Goal: Task Accomplishment & Management: Use online tool/utility

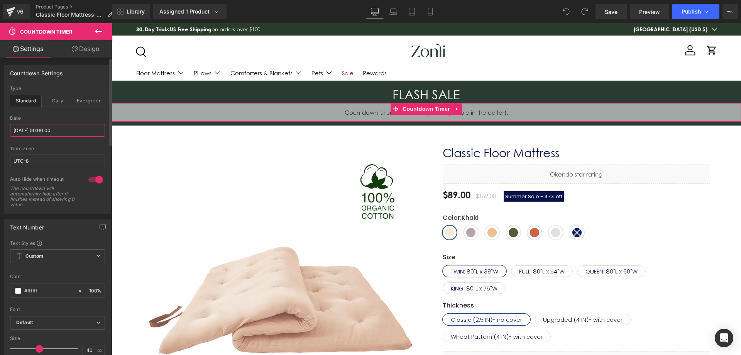
click at [75, 130] on input "[DATE] 00:00:00" at bounding box center [57, 130] width 95 height 13
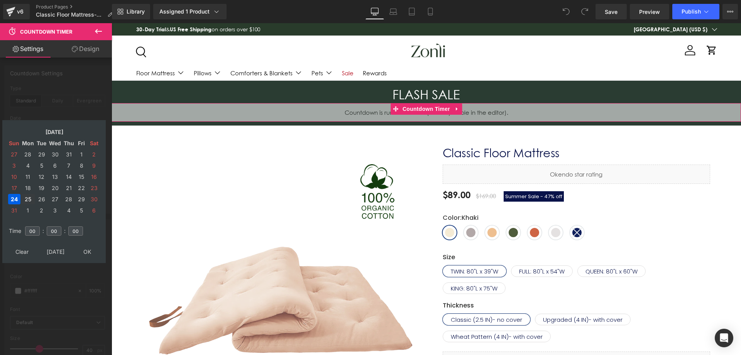
click at [27, 203] on td "25" at bounding box center [28, 199] width 14 height 10
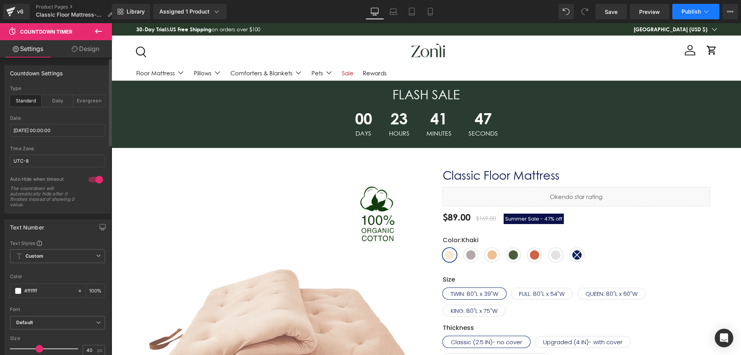
click at [691, 12] on span "Publish" at bounding box center [690, 11] width 19 height 6
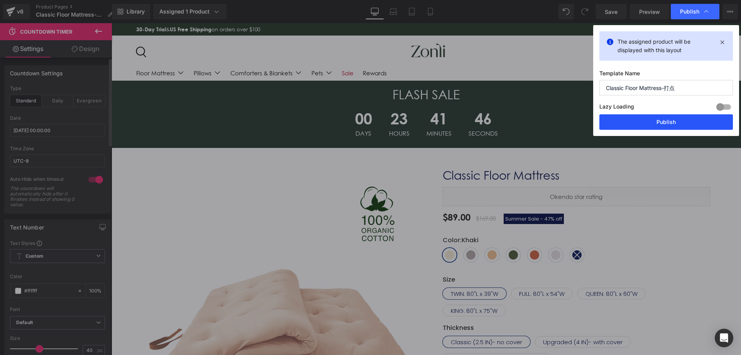
click at [661, 125] on button "Publish" at bounding box center [665, 121] width 133 height 15
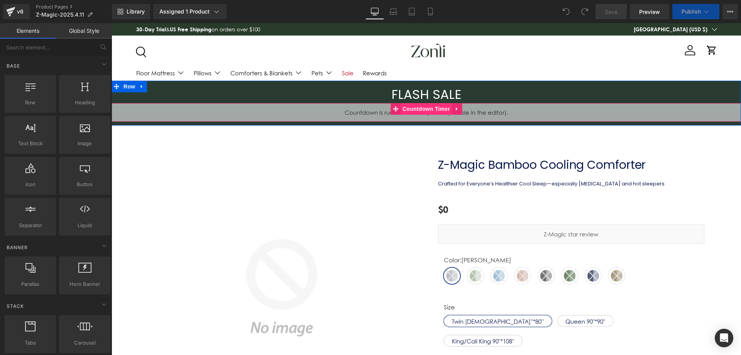
click at [419, 108] on span "Countdown Timer" at bounding box center [425, 109] width 51 height 12
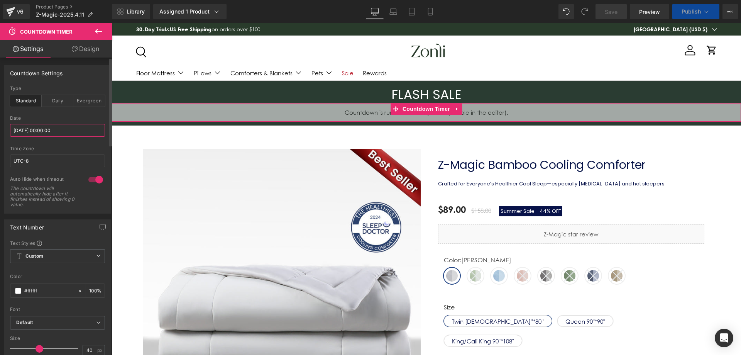
click at [69, 127] on input "[DATE] 00:00:00" at bounding box center [57, 130] width 95 height 13
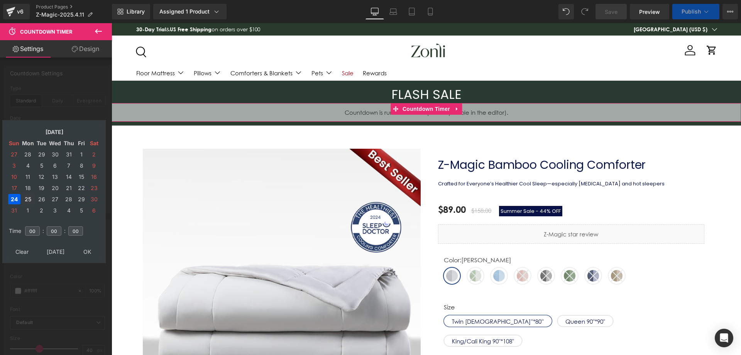
click at [26, 198] on td "25" at bounding box center [28, 199] width 14 height 10
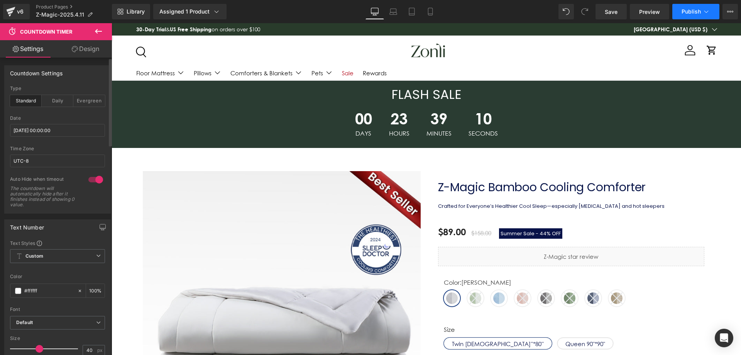
click at [690, 9] on span "Publish" at bounding box center [690, 11] width 19 height 6
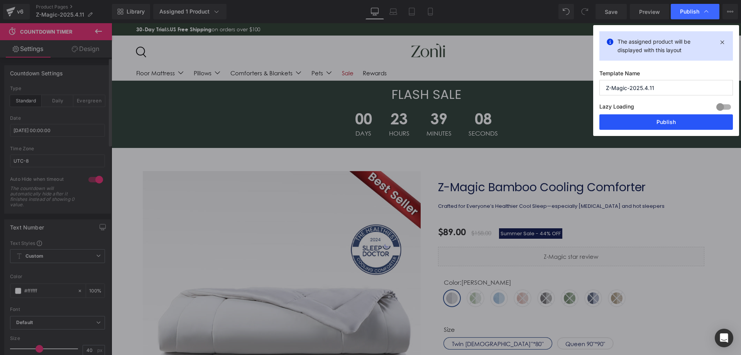
click at [637, 122] on button "Publish" at bounding box center [665, 121] width 133 height 15
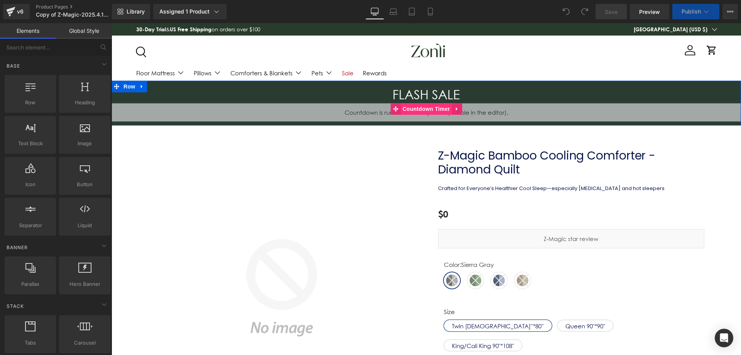
click at [420, 110] on span "Countdown Timer" at bounding box center [425, 109] width 51 height 12
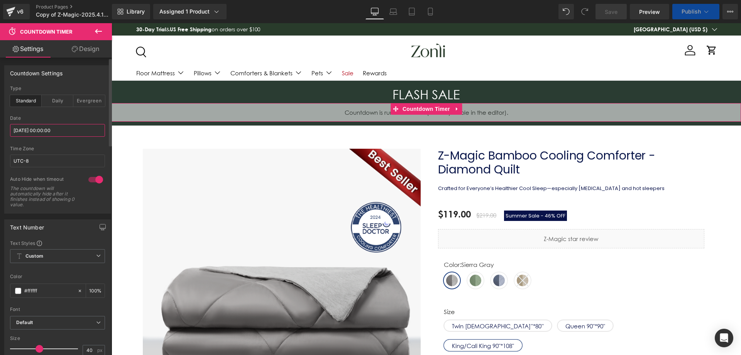
click at [62, 127] on input "[DATE] 00:00:00" at bounding box center [57, 130] width 95 height 13
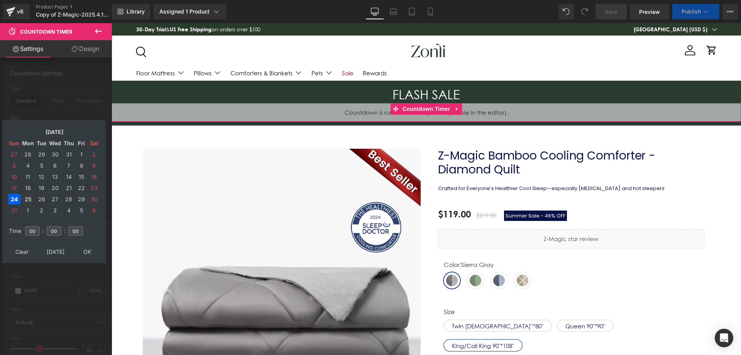
click at [28, 197] on td "25" at bounding box center [28, 199] width 14 height 10
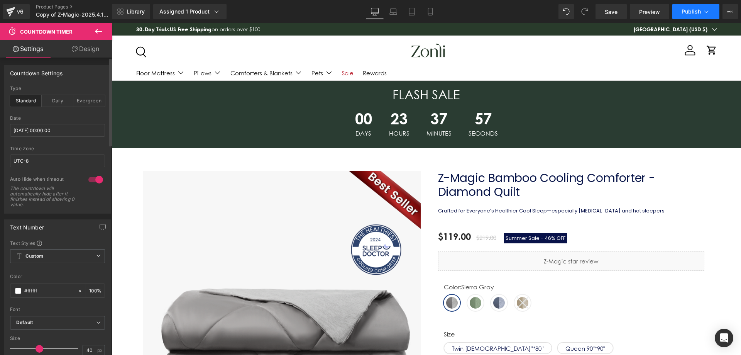
click at [682, 13] on span "Publish" at bounding box center [690, 11] width 19 height 6
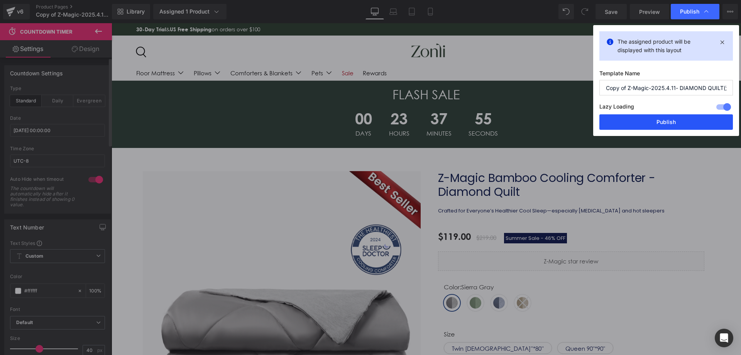
click at [658, 115] on button "Publish" at bounding box center [665, 121] width 133 height 15
